Goal: Task Accomplishment & Management: Use online tool/utility

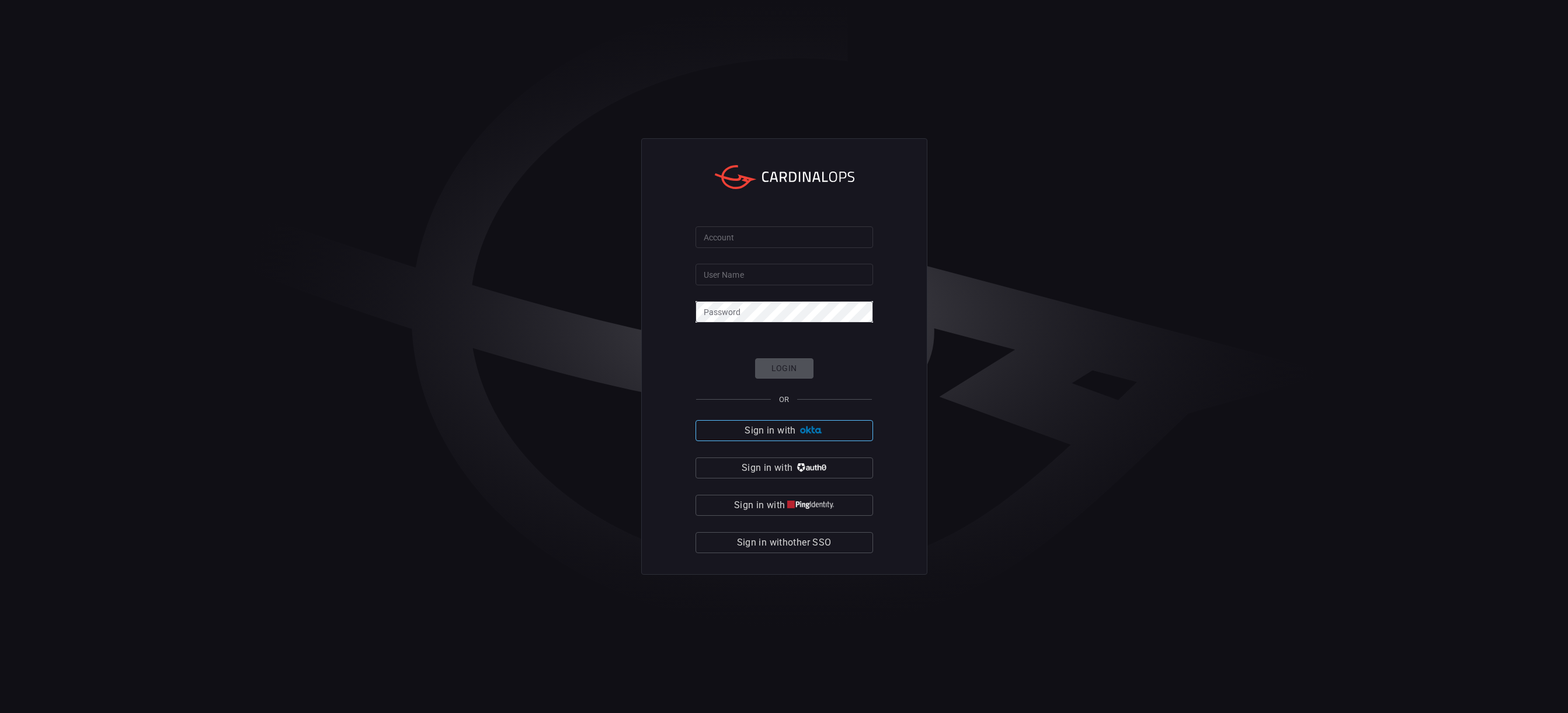
click at [783, 430] on span "Sign in with" at bounding box center [769, 431] width 51 height 17
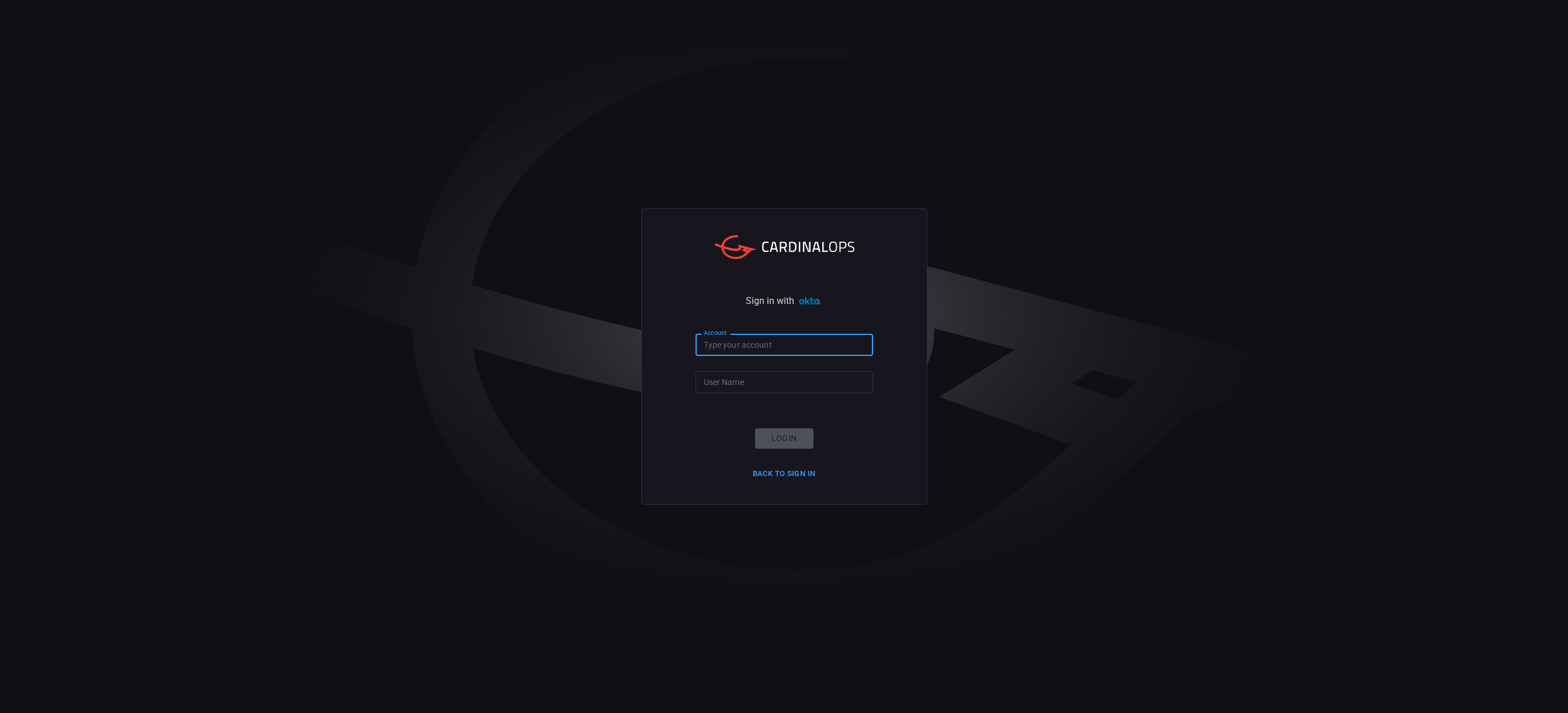
click at [756, 349] on input "Account" at bounding box center [784, 345] width 177 height 22
click at [741, 383] on input "User Name" at bounding box center [784, 382] width 177 height 22
click at [758, 345] on input "[PERSON_NAME][EMAIL_ADDRESS][DOMAIN_NAME]" at bounding box center [784, 345] width 177 height 22
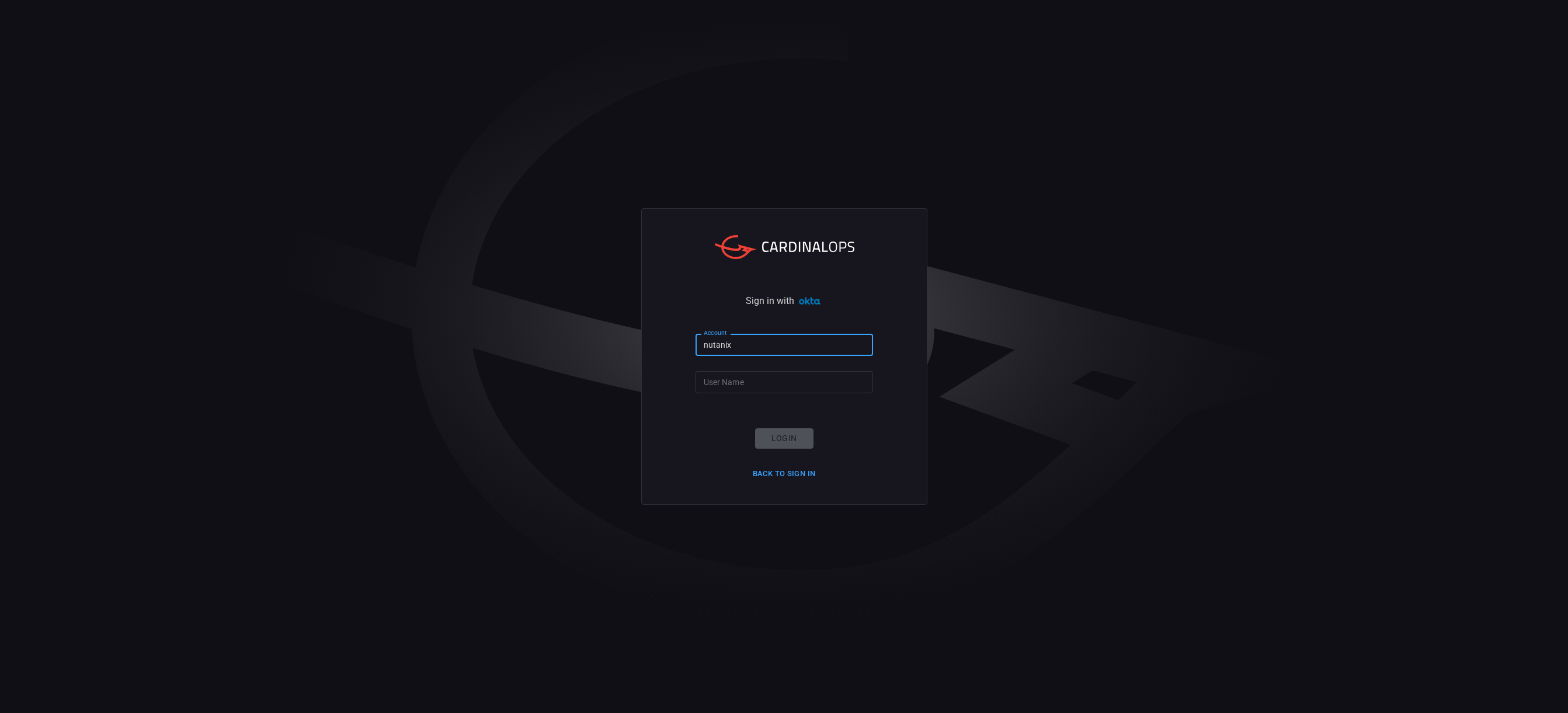
type input "nutanix"
click at [731, 382] on input "User Name" at bounding box center [784, 382] width 177 height 22
type input "scott.smith2"
click at [776, 438] on button "Login" at bounding box center [784, 439] width 59 height 20
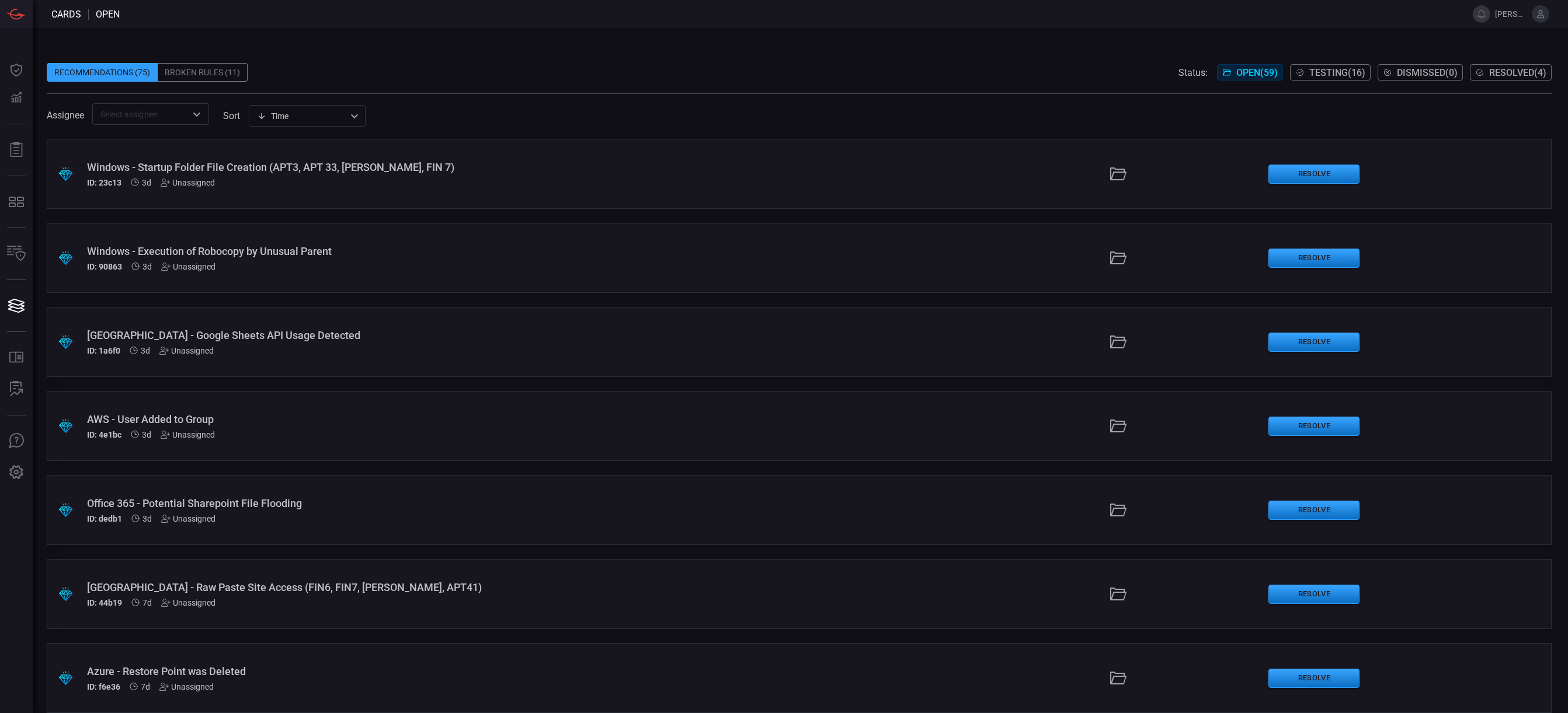
click at [617, 107] on div "Assignee ​ sort Time visibleUpdateTime ​" at bounding box center [799, 114] width 1505 height 22
click at [199, 74] on div "Broken Rules (11)" at bounding box center [202, 72] width 90 height 18
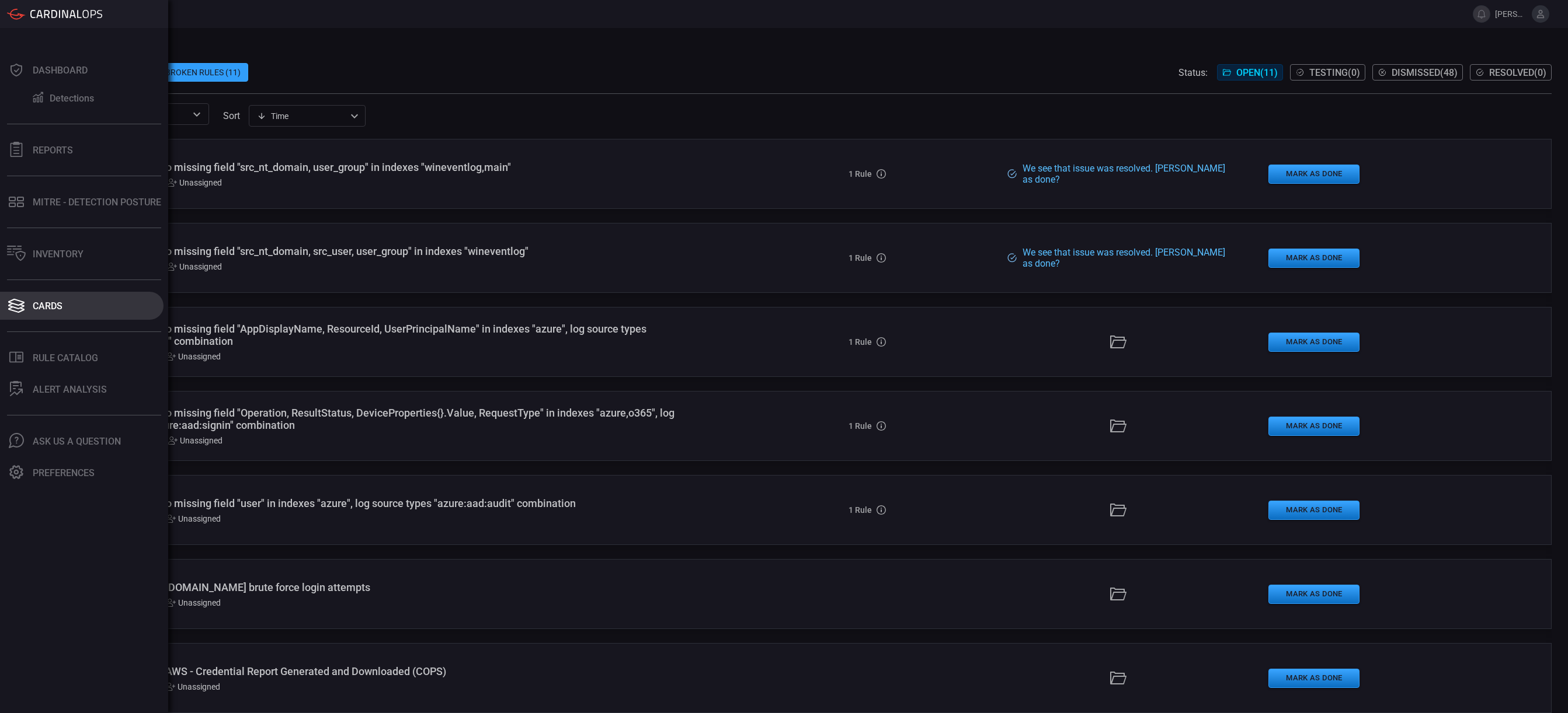
click at [33, 300] on button "Cards" at bounding box center [81, 305] width 163 height 28
